Goal: Information Seeking & Learning: Compare options

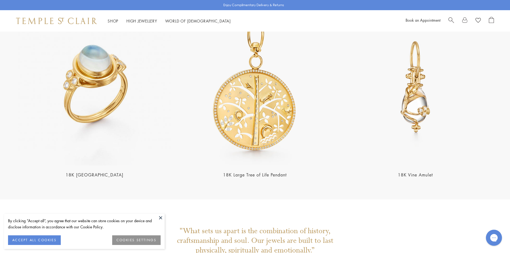
scroll to position [1258, 0]
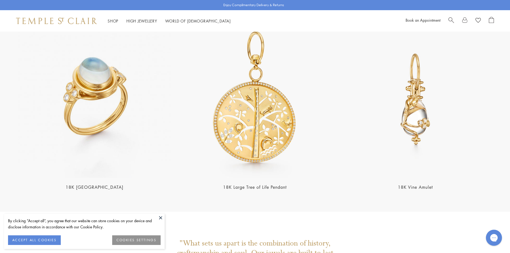
click at [102, 184] on link "18K [GEOGRAPHIC_DATA]" at bounding box center [95, 187] width 58 height 6
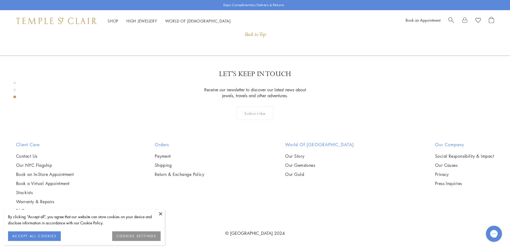
scroll to position [834, 0]
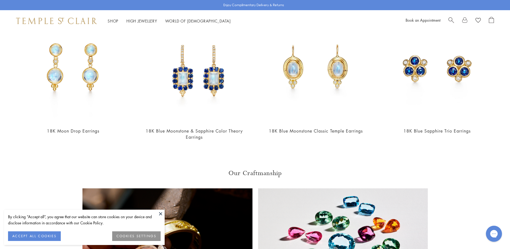
scroll to position [615, 0]
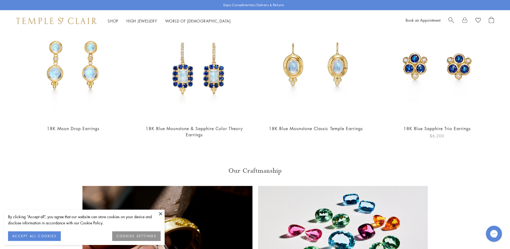
click at [419, 61] on img at bounding box center [437, 65] width 111 height 111
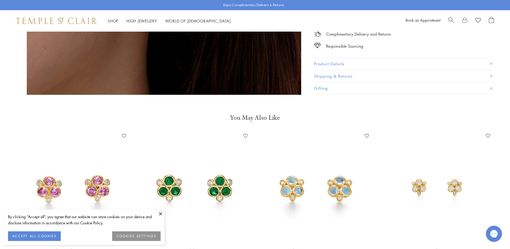
scroll to position [829, 0]
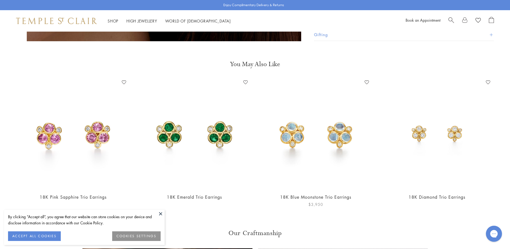
click at [290, 121] on img at bounding box center [315, 133] width 111 height 111
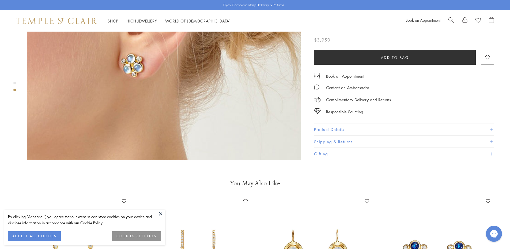
scroll to position [589, 0]
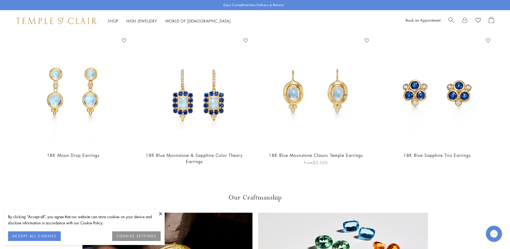
click at [296, 94] on img at bounding box center [315, 91] width 111 height 111
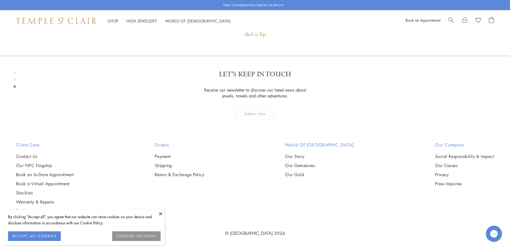
scroll to position [834, 0]
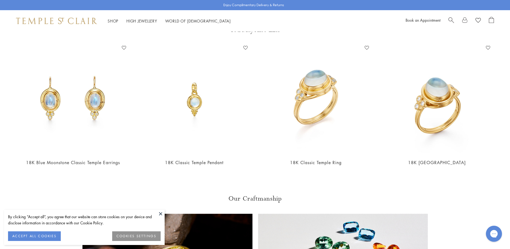
scroll to position [585, 0]
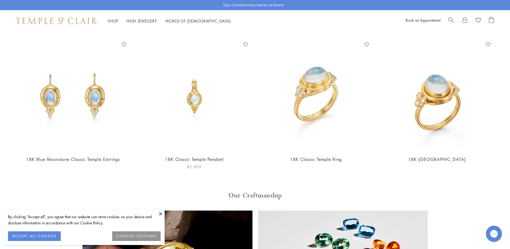
click at [194, 97] on img at bounding box center [194, 95] width 111 height 111
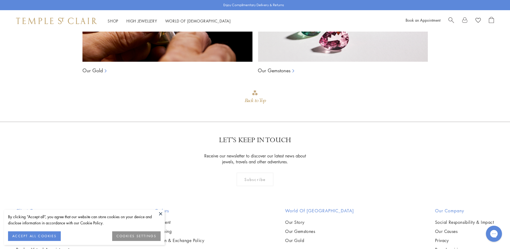
scroll to position [903, 0]
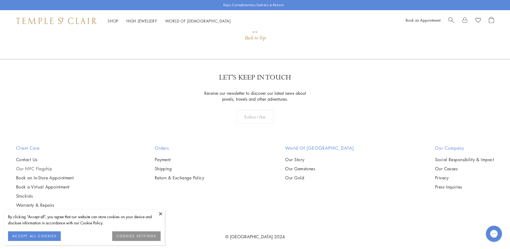
click at [45, 166] on link "Our NYC Flagship" at bounding box center [45, 169] width 58 height 6
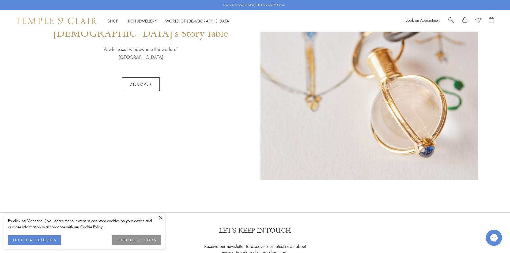
scroll to position [375, 0]
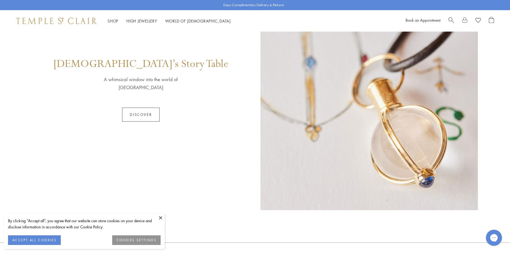
click at [139, 112] on link "Discover" at bounding box center [140, 115] width 37 height 14
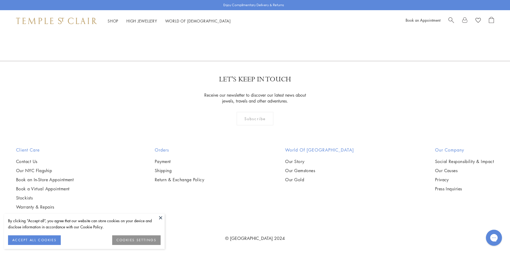
scroll to position [777, 0]
click at [300, 159] on link "Our Story" at bounding box center [319, 161] width 69 height 6
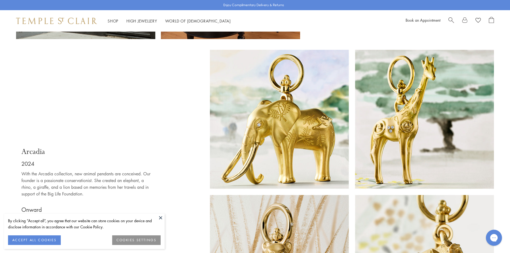
scroll to position [4174, 0]
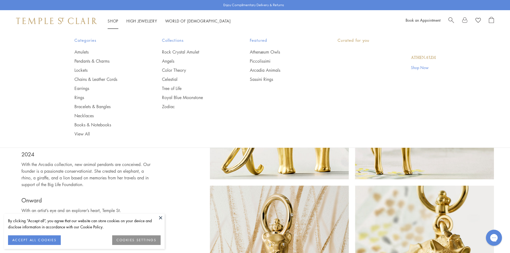
click at [114, 22] on link "Shop Shop" at bounding box center [113, 20] width 11 height 5
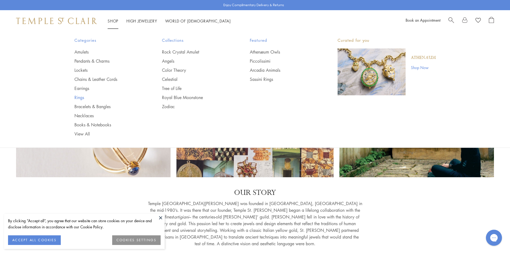
click at [81, 97] on link "Rings" at bounding box center [107, 97] width 66 height 6
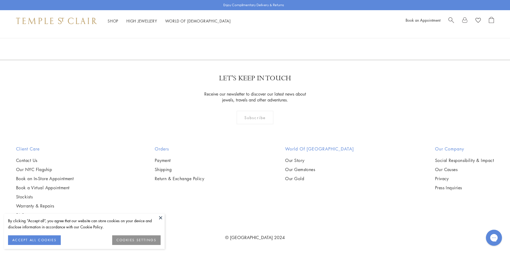
scroll to position [696, 0]
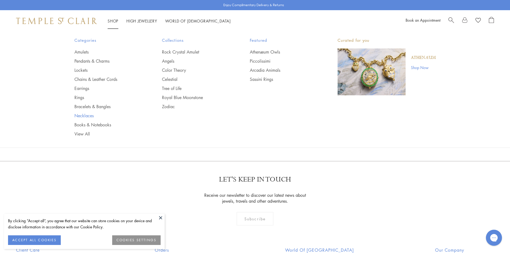
click at [90, 115] on link "Necklaces" at bounding box center [107, 116] width 66 height 6
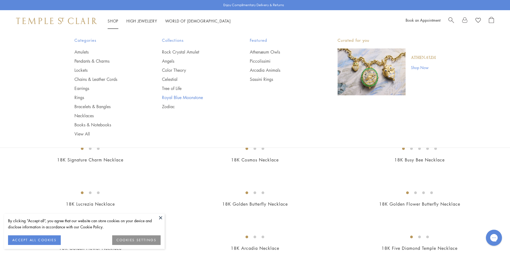
click at [188, 97] on link "Royal Blue Moonstone" at bounding box center [195, 97] width 66 height 6
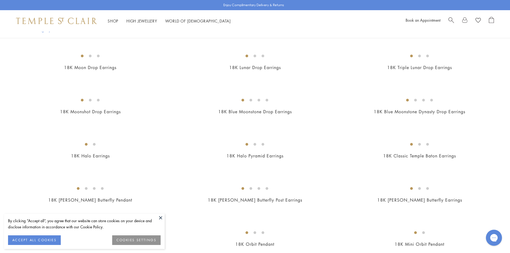
scroll to position [562, 0]
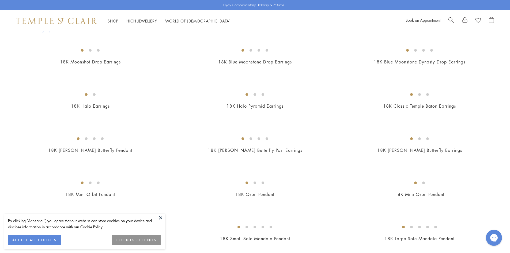
click at [0, 0] on img at bounding box center [0, 0] width 0 height 0
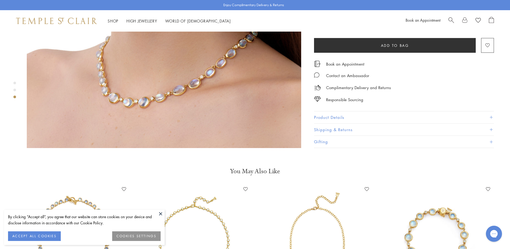
scroll to position [856, 0]
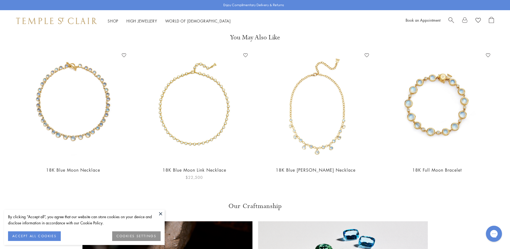
click at [205, 127] on img at bounding box center [194, 106] width 111 height 111
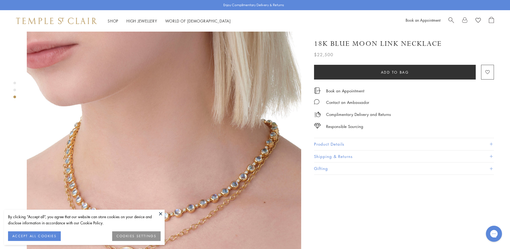
scroll to position [642, 0]
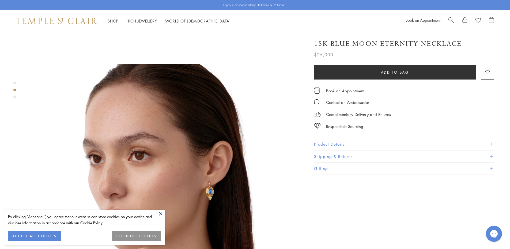
scroll to position [187, 0]
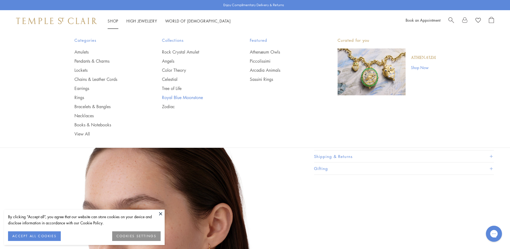
click at [172, 97] on link "Royal Blue Moonstone" at bounding box center [195, 97] width 66 height 6
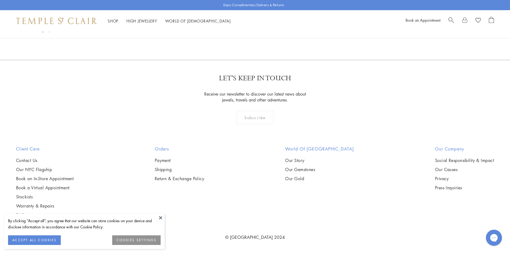
scroll to position [1525, 0]
click at [0, 0] on img at bounding box center [0, 0] width 0 height 0
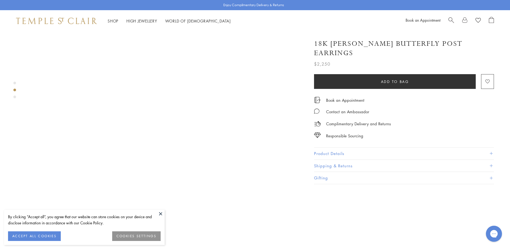
scroll to position [54, 0]
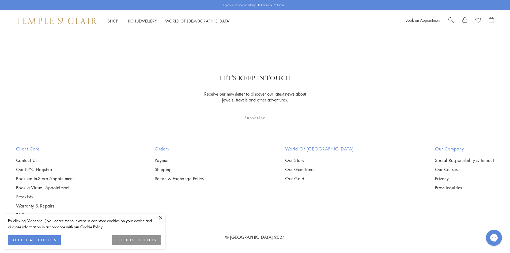
scroll to position [3208, 0]
click at [0, 0] on img at bounding box center [0, 0] width 0 height 0
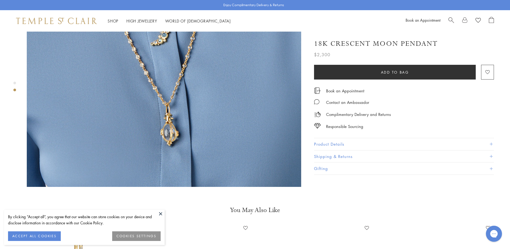
scroll to position [241, 0]
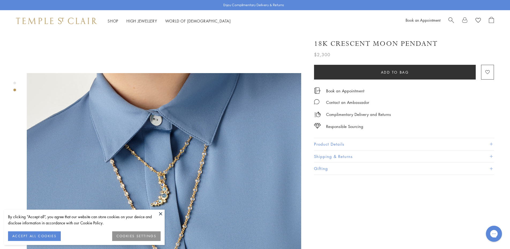
click at [346, 144] on button "Product Details" at bounding box center [404, 144] width 180 height 12
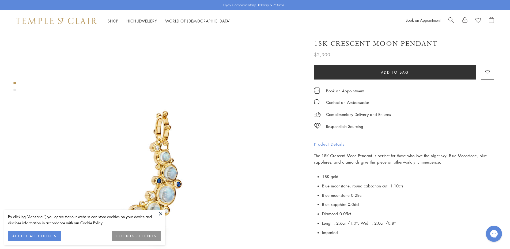
scroll to position [0, 0]
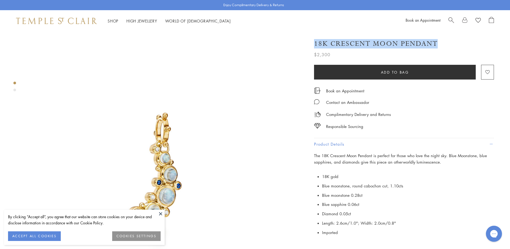
drag, startPoint x: 315, startPoint y: 42, endPoint x: 438, endPoint y: 37, distance: 122.9
click at [438, 37] on div "18K Crescent Moon Pendant $2,300 The 18K Crescent Moon Pendant is perfect for t…" at bounding box center [404, 46] width 180 height 24
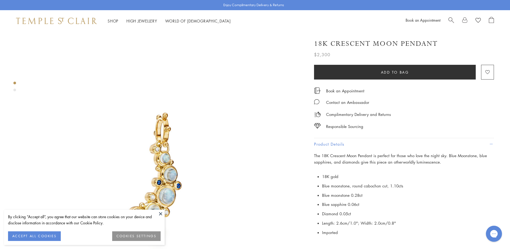
copy h1 "18K Crescent Moon Pendant"
drag, startPoint x: 316, startPoint y: 44, endPoint x: 427, endPoint y: 39, distance: 110.6
click at [427, 39] on div "18K Crescent Moon Pendant $2,300 The 18K Crescent Moon Pendant is perfect for t…" at bounding box center [404, 46] width 180 height 24
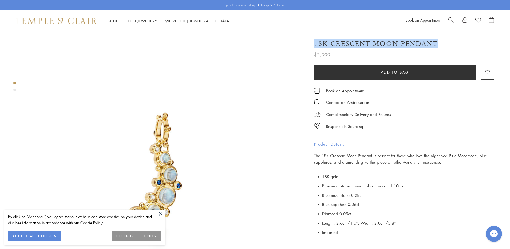
click at [442, 43] on div "18K Crescent Moon Pendant" at bounding box center [404, 43] width 180 height 9
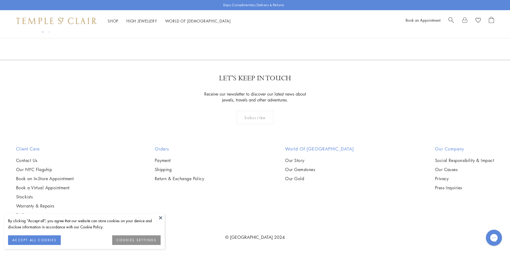
scroll to position [3260, 0]
click at [255, 38] on link "2" at bounding box center [255, 31] width 18 height 15
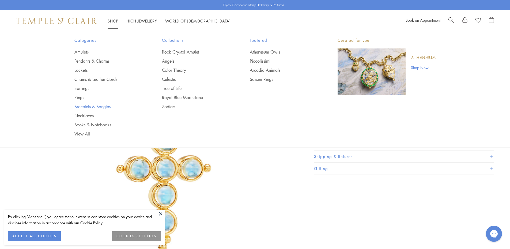
click at [96, 106] on link "Bracelets & Bangles" at bounding box center [107, 107] width 66 height 6
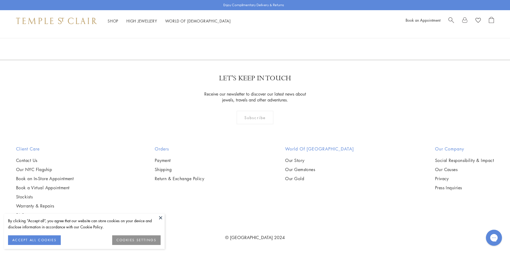
scroll to position [1605, 0]
click at [0, 0] on img at bounding box center [0, 0] width 0 height 0
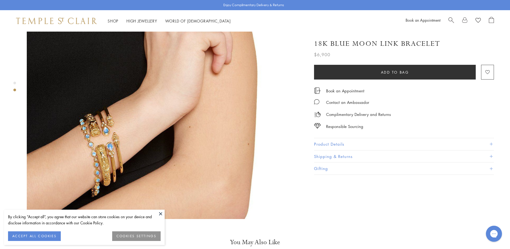
scroll to position [375, 0]
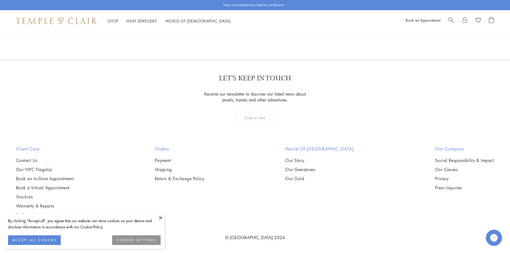
scroll to position [2112, 0]
click at [0, 0] on img at bounding box center [0, 0] width 0 height 0
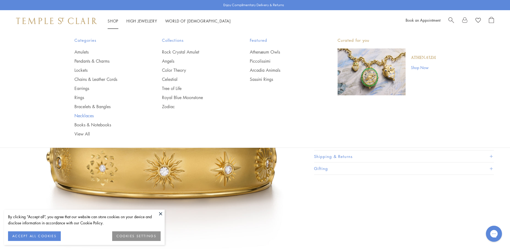
click at [90, 117] on link "Necklaces" at bounding box center [107, 116] width 66 height 6
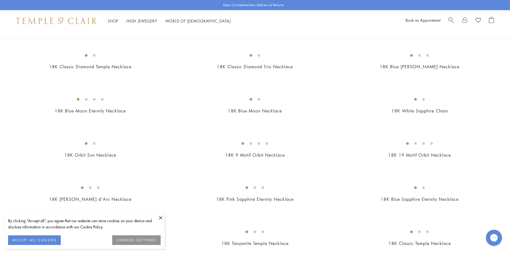
scroll to position [241, 0]
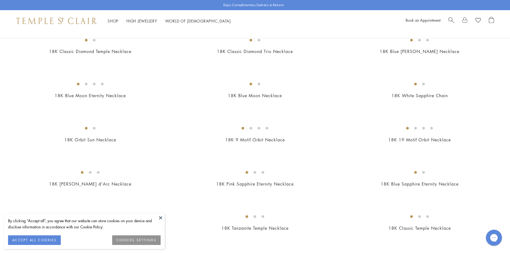
click at [0, 0] on img at bounding box center [0, 0] width 0 height 0
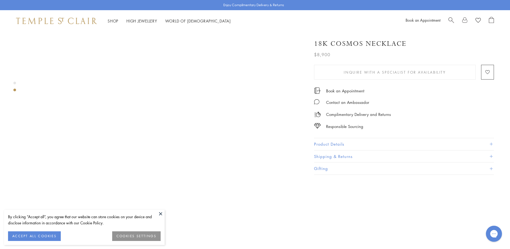
scroll to position [294, 0]
